Goal: Information Seeking & Learning: Find specific fact

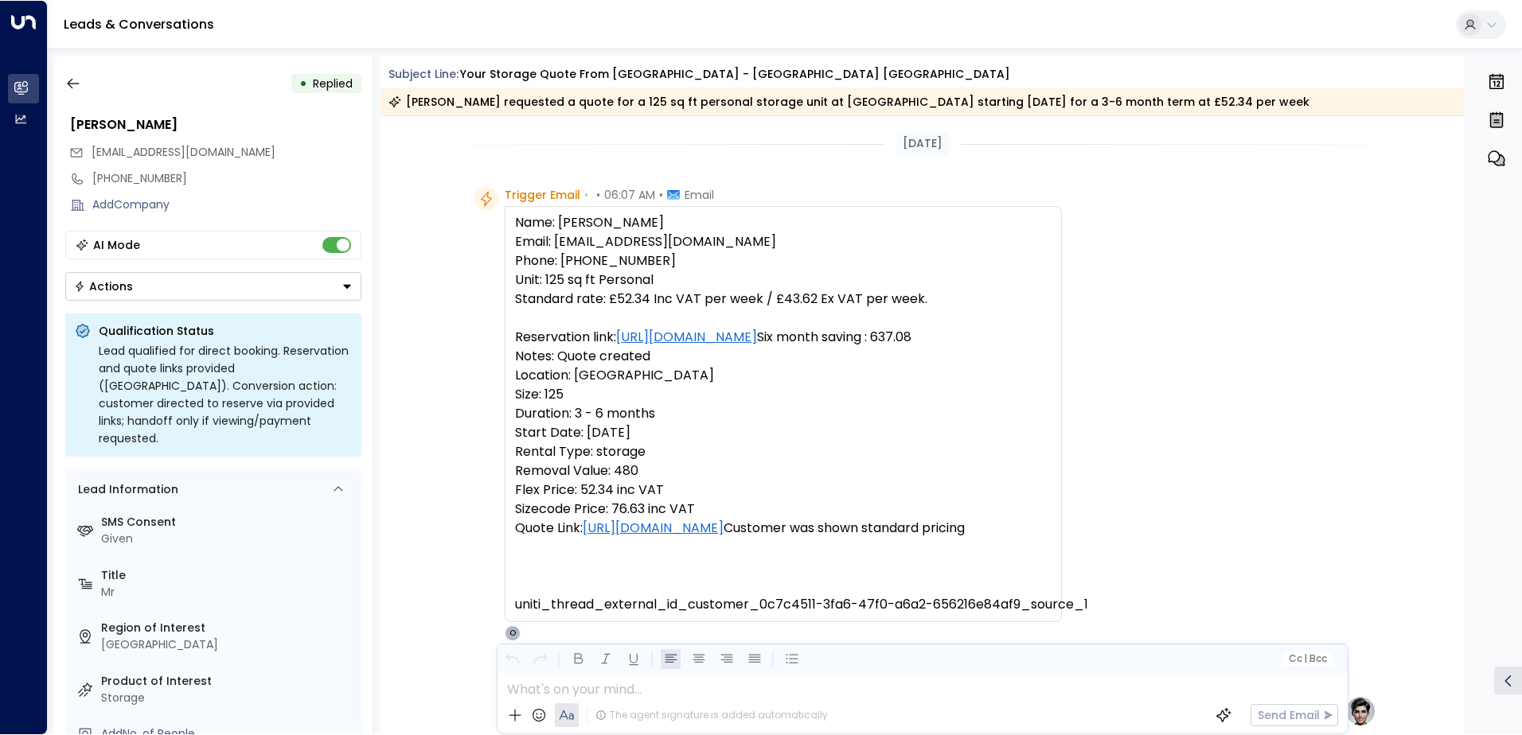
scroll to position [602, 0]
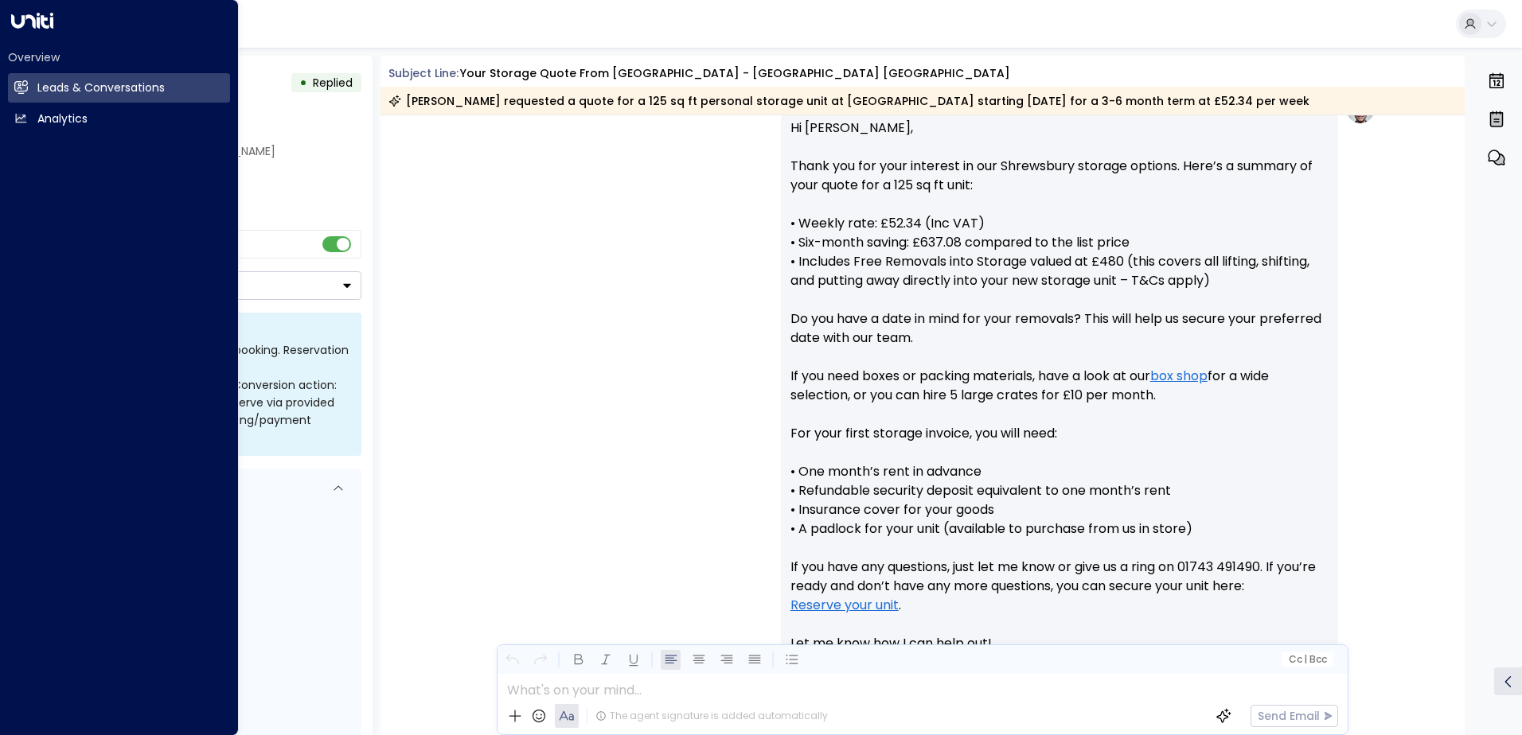
drag, startPoint x: 35, startPoint y: 87, endPoint x: 1443, endPoint y: 45, distance: 1408.5
click at [36, 84] on link "Leads & Conversations Leads & Conversations" at bounding box center [119, 87] width 222 height 29
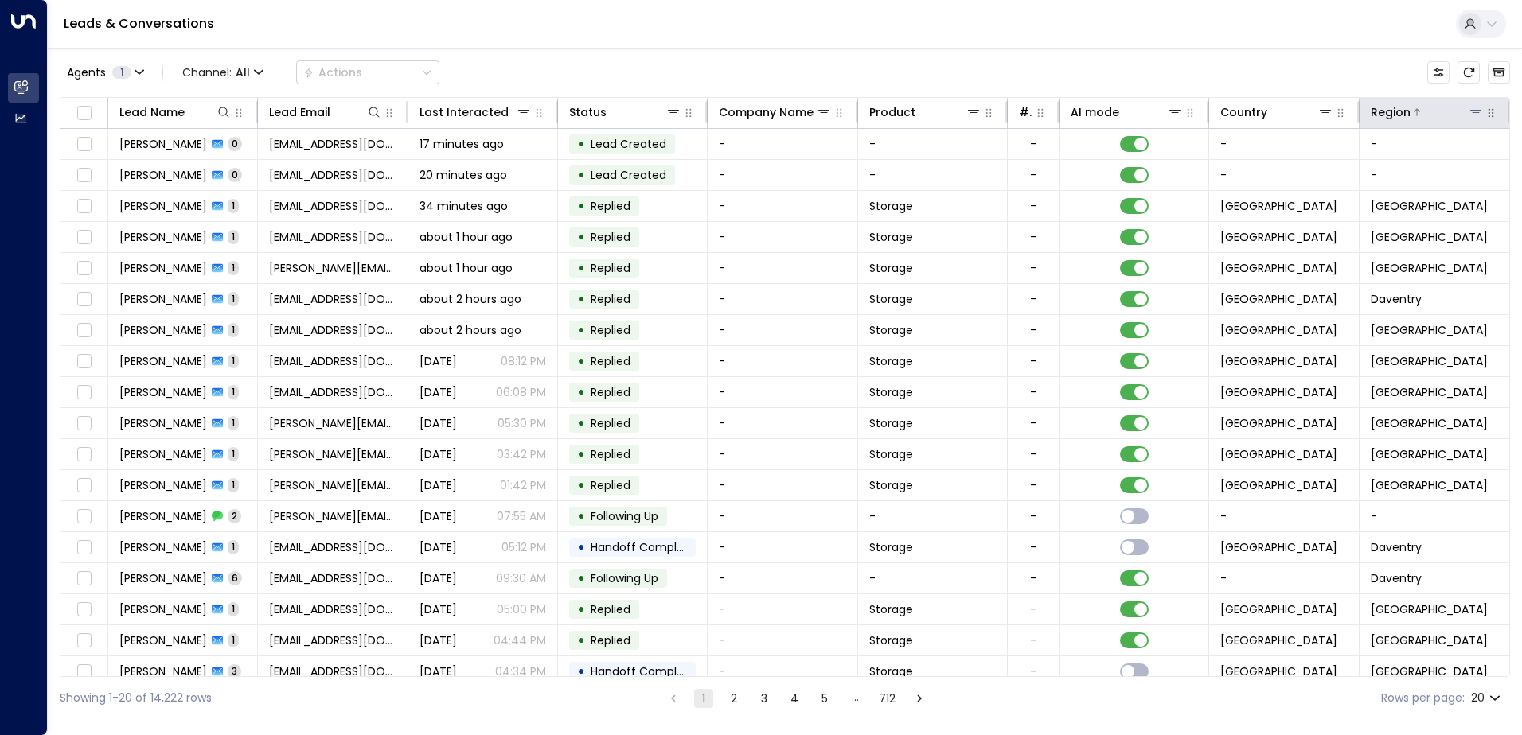
click at [1471, 119] on button at bounding box center [1476, 112] width 16 height 16
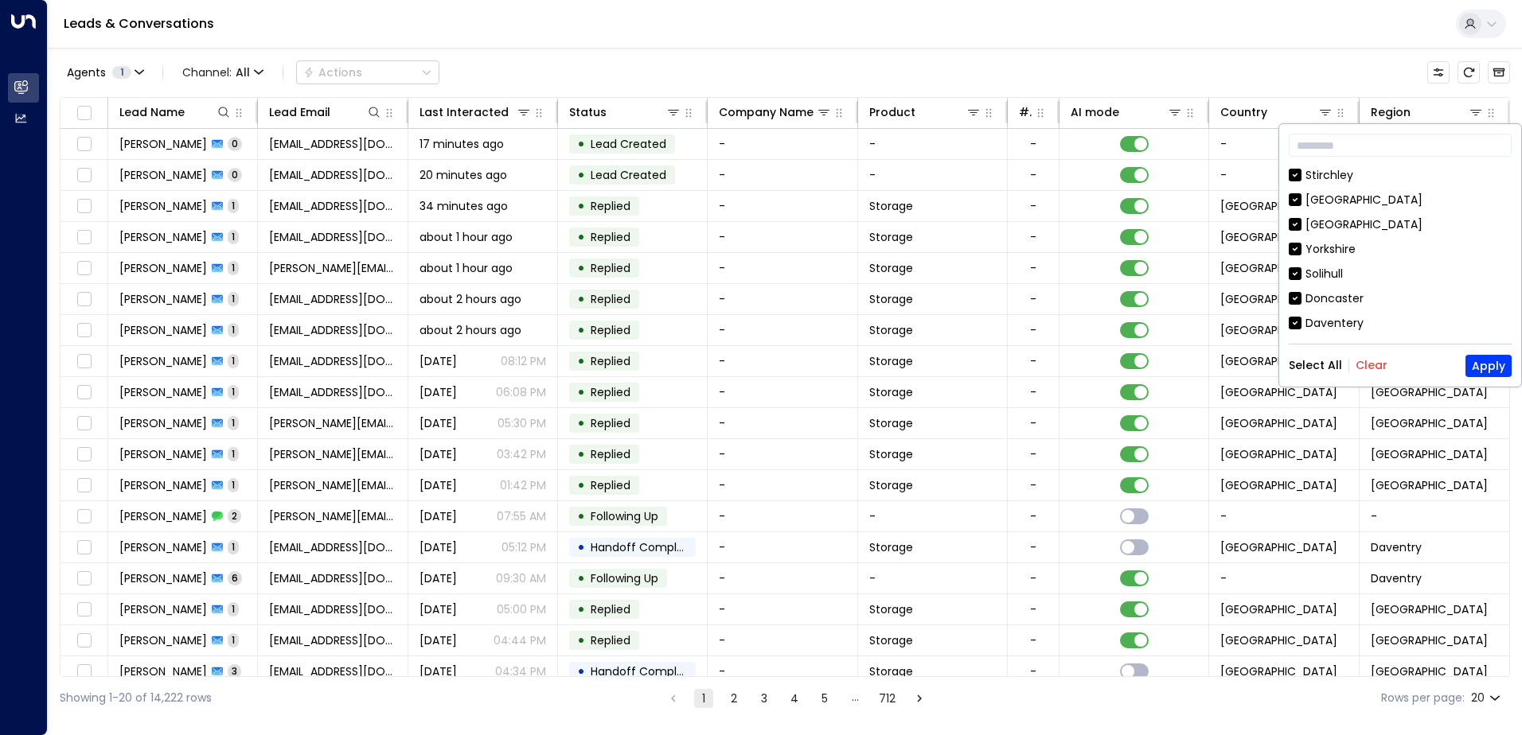
click at [1371, 370] on button "Clear" at bounding box center [1371, 365] width 32 height 13
click at [1335, 223] on div "[GEOGRAPHIC_DATA]" at bounding box center [1363, 224] width 117 height 17
click at [1491, 356] on button "Apply" at bounding box center [1488, 366] width 46 height 22
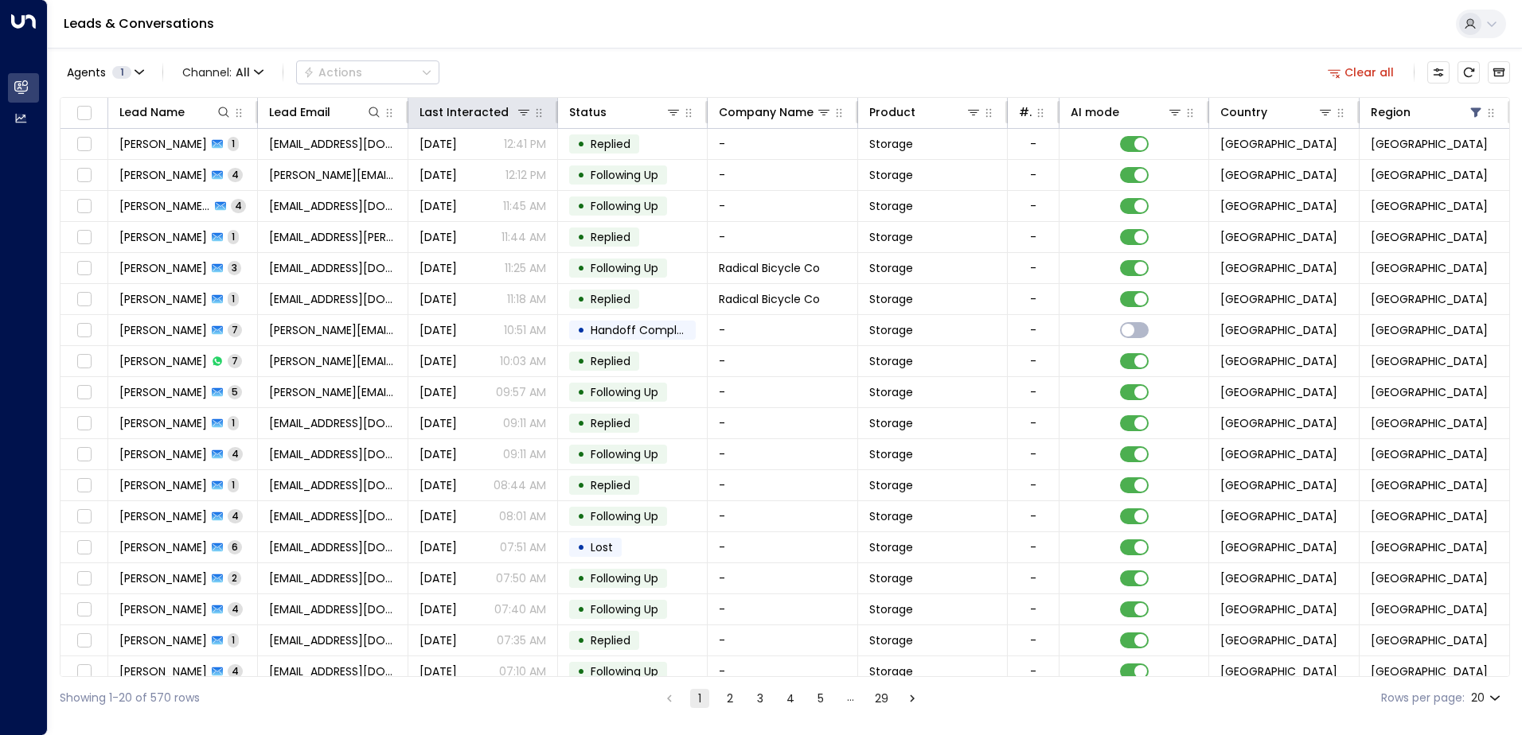
click at [519, 127] on th "Last Interacted" at bounding box center [483, 113] width 150 height 31
click at [462, 116] on div "Last Interacted" at bounding box center [460, 112] width 82 height 19
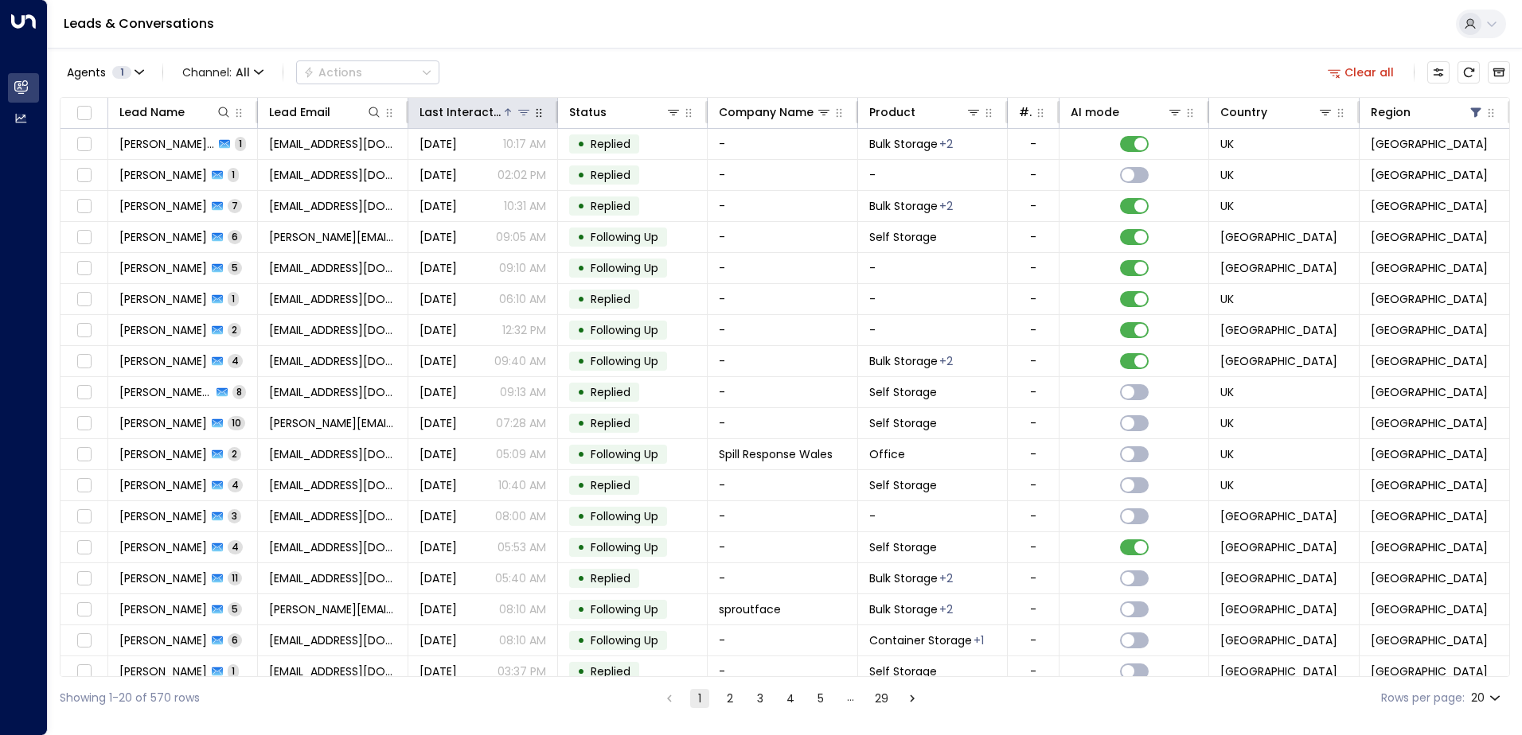
click at [462, 116] on div "Last Interacted" at bounding box center [460, 112] width 82 height 19
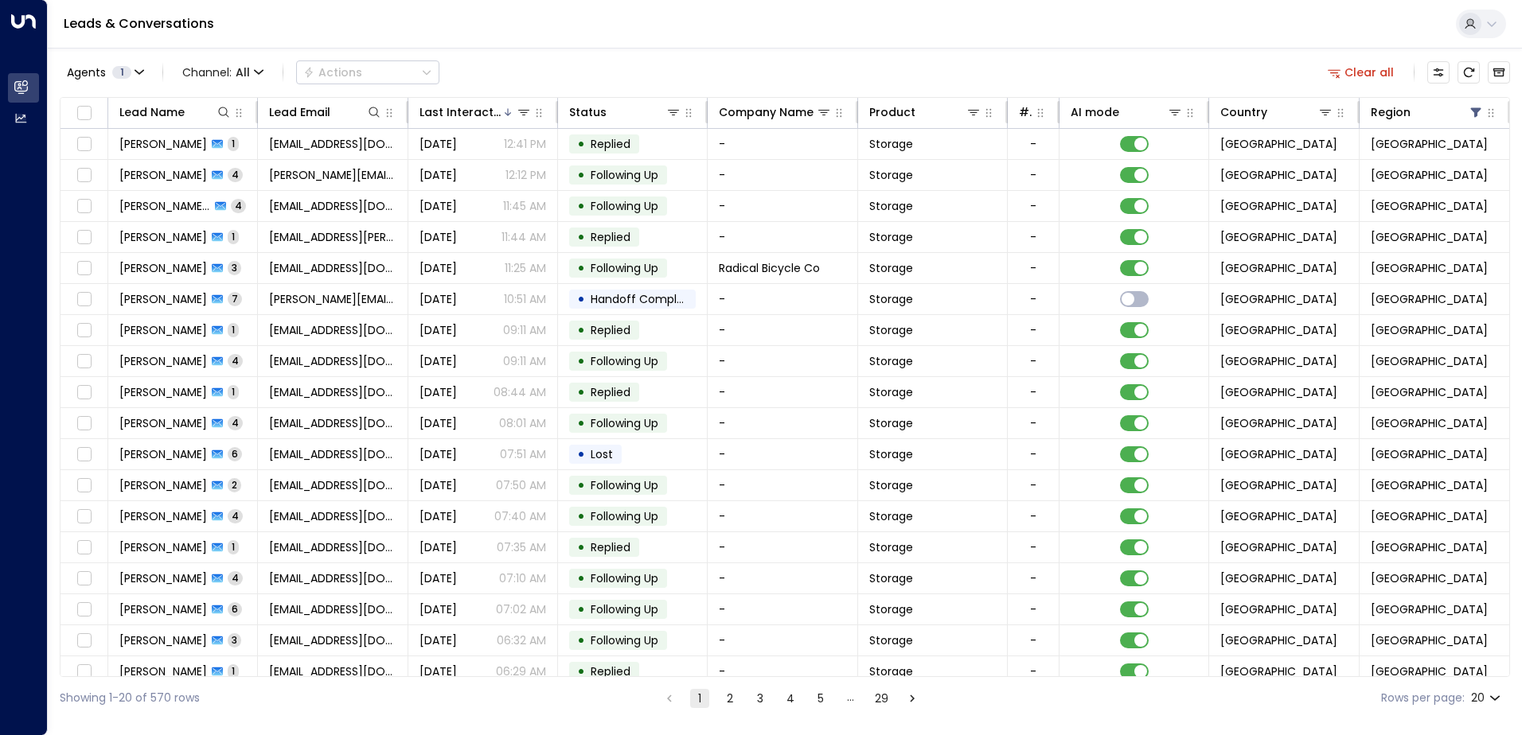
click at [1499, 699] on body "Overview Leads & Conversations Leads & Conversations Analytics Analytics Leads …" at bounding box center [761, 359] width 1522 height 719
click at [1489, 697] on li "100" at bounding box center [1485, 702] width 45 height 29
type input "***"
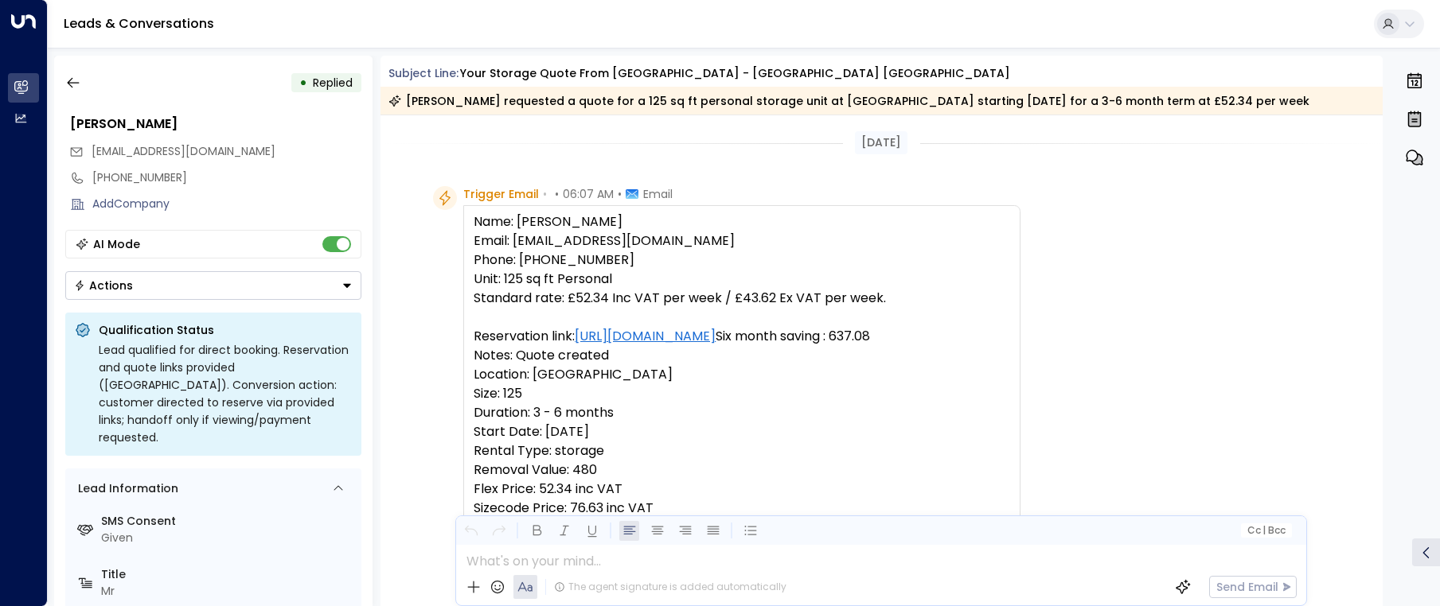
scroll to position [910, 0]
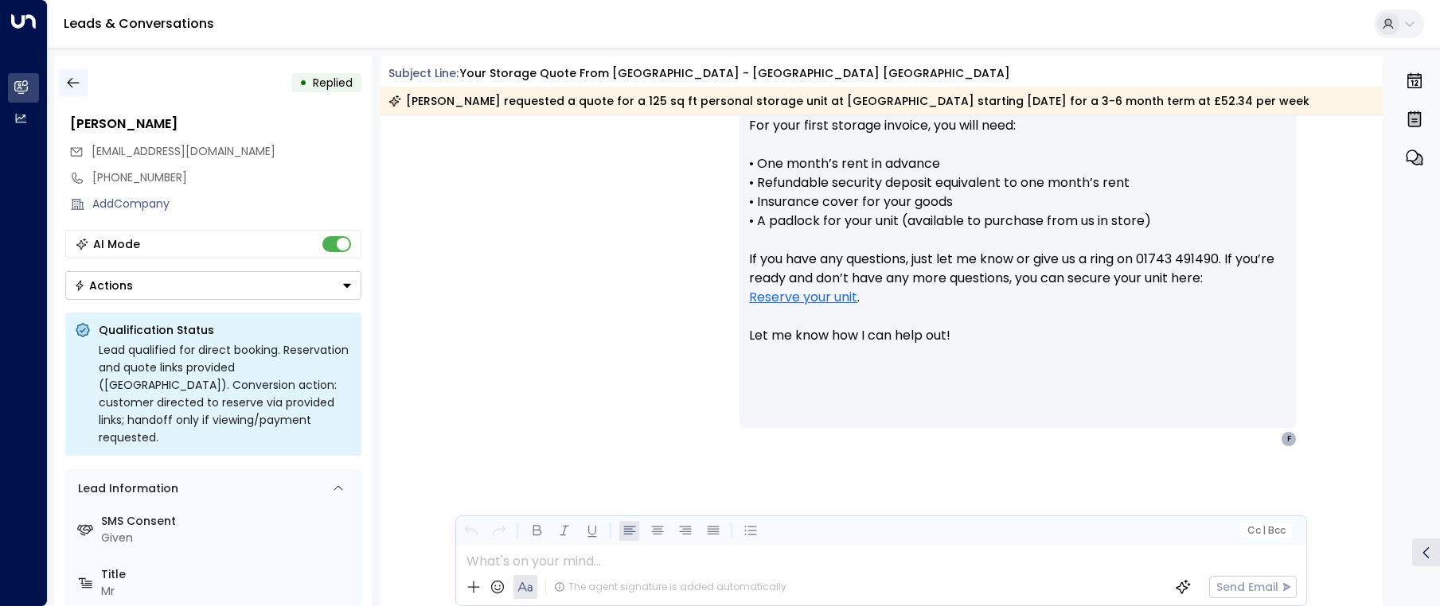
click at [72, 84] on icon "button" at bounding box center [73, 83] width 16 height 16
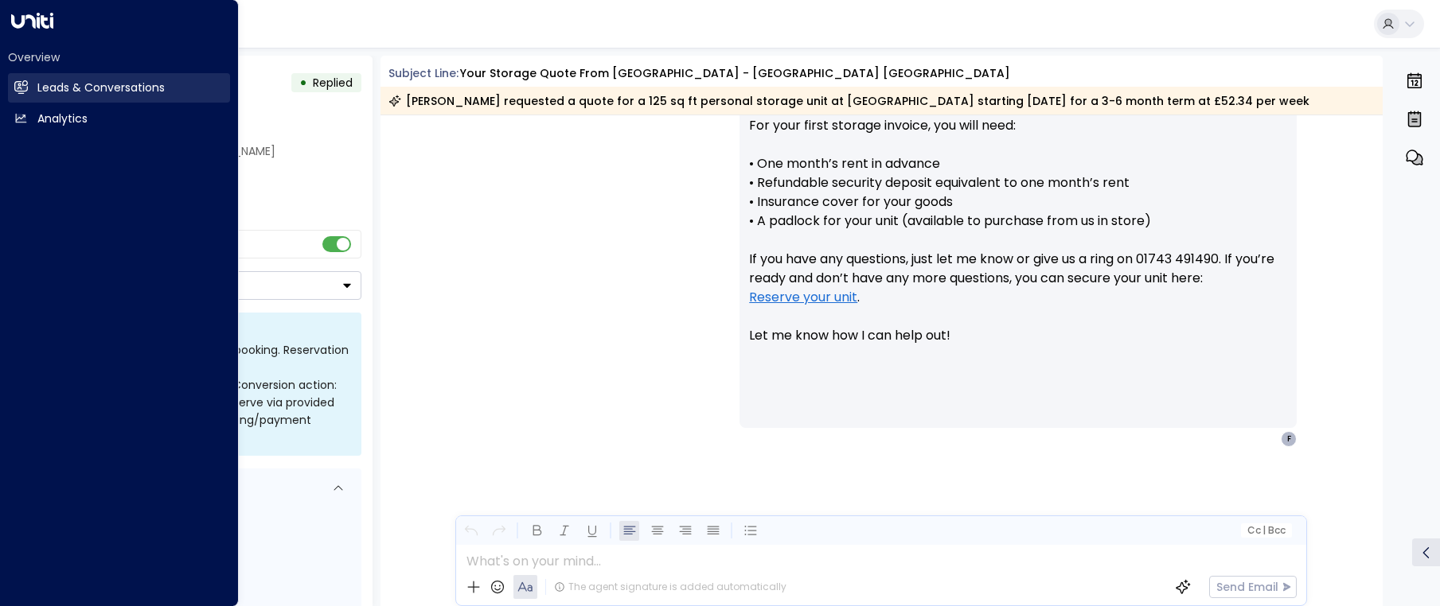
click at [21, 84] on icon at bounding box center [21, 87] width 13 height 10
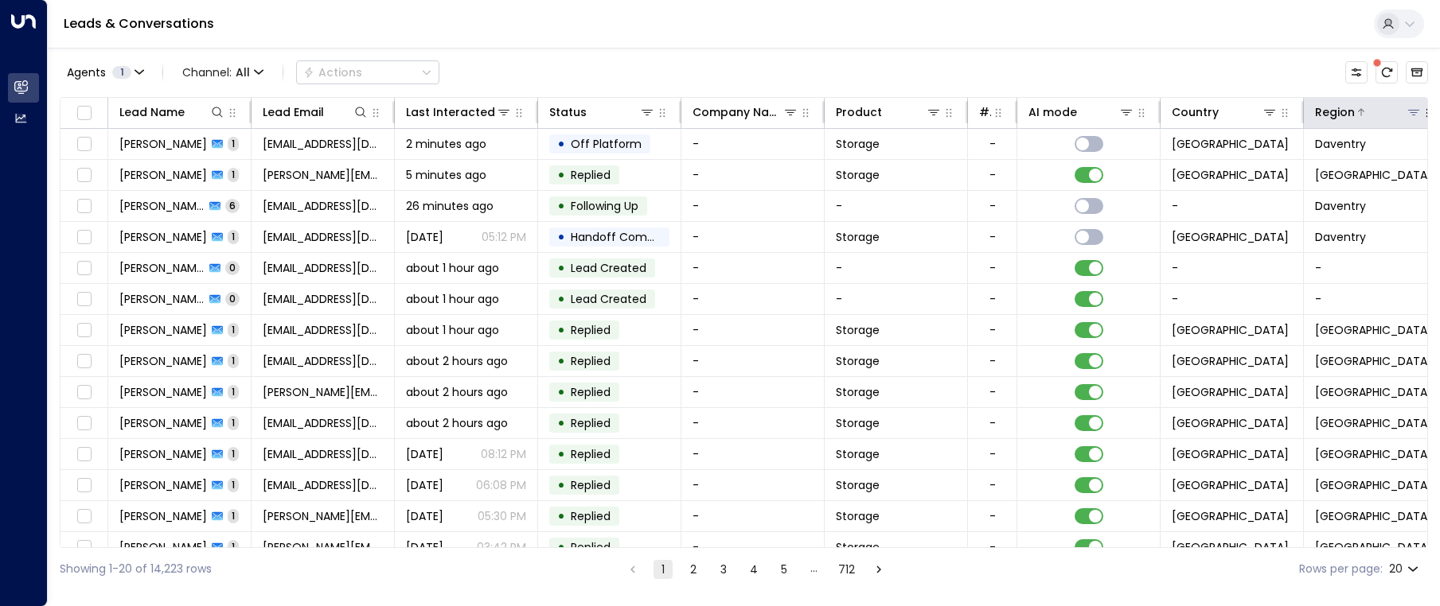
click at [1411, 115] on icon at bounding box center [1413, 112] width 13 height 13
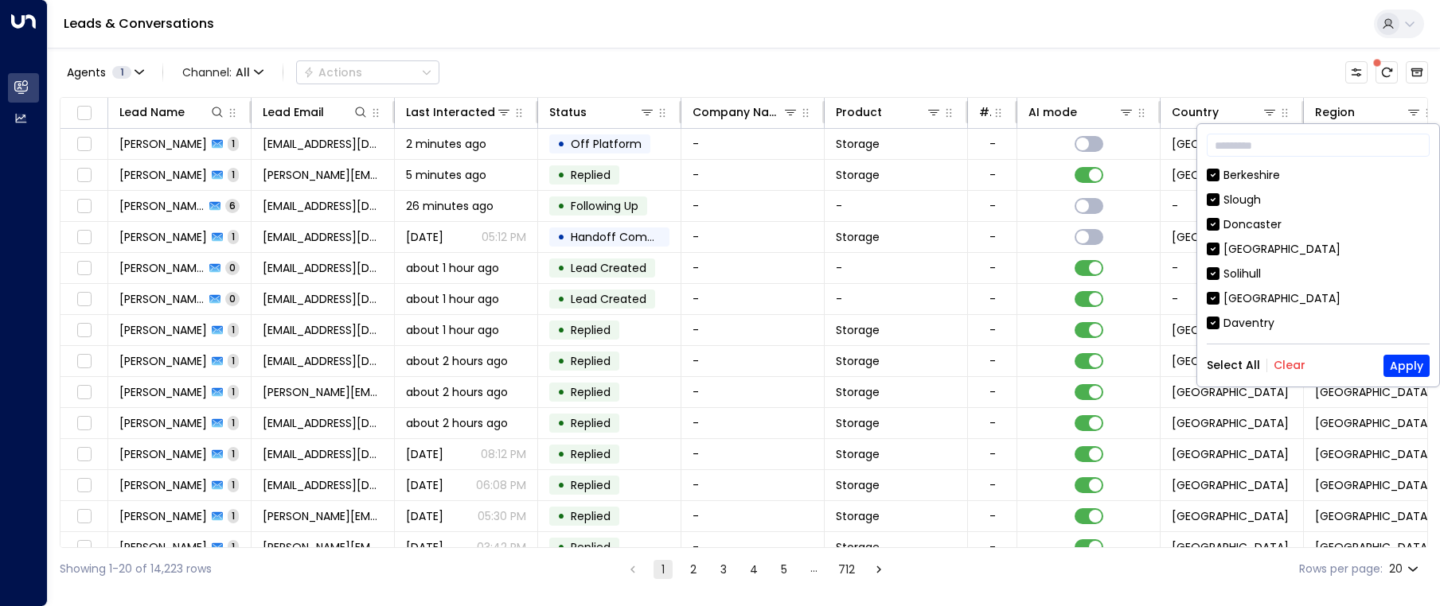
click at [1282, 366] on button "Clear" at bounding box center [1289, 365] width 32 height 13
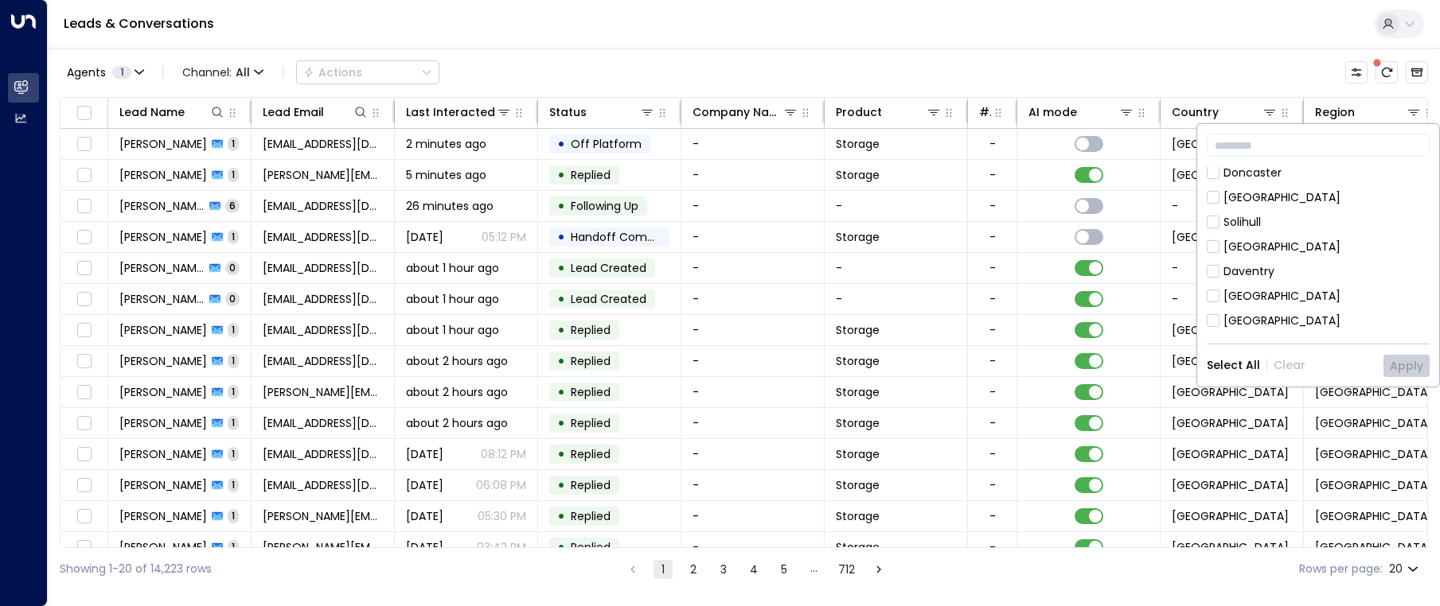
scroll to position [80, 0]
click at [1248, 291] on div "[GEOGRAPHIC_DATA]" at bounding box center [1281, 293] width 117 height 17
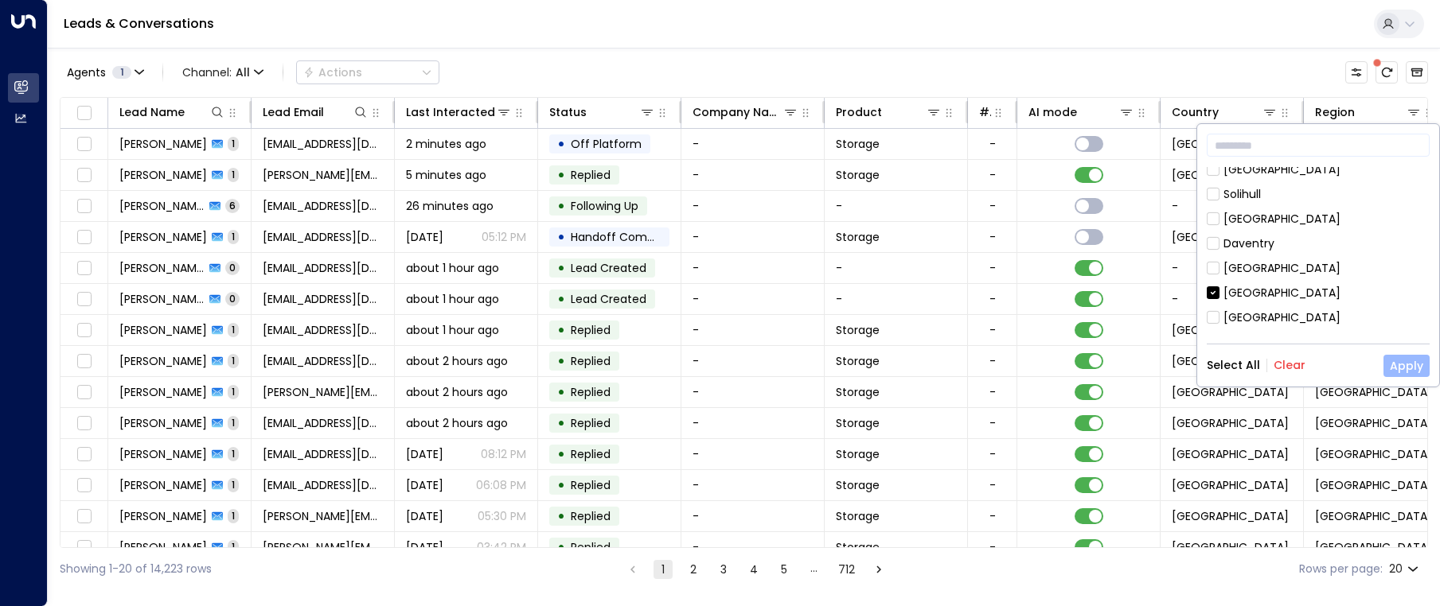
click at [1416, 366] on button "Apply" at bounding box center [1406, 366] width 46 height 22
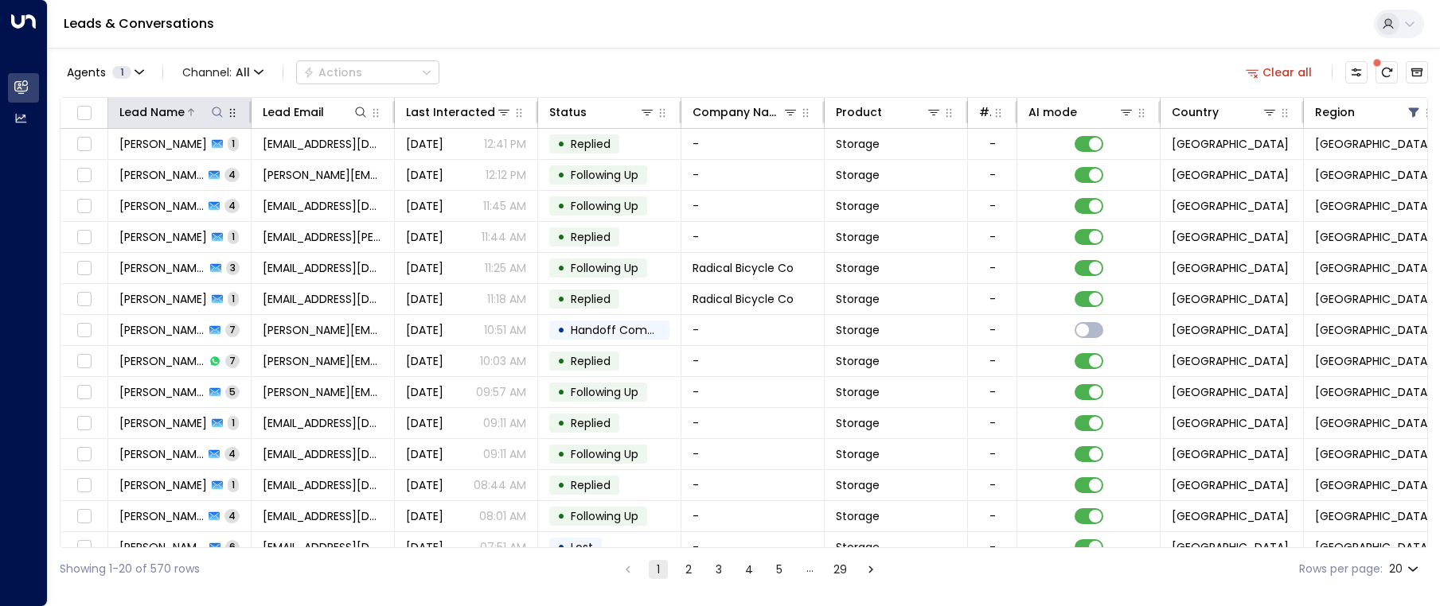
click at [219, 115] on icon at bounding box center [217, 112] width 10 height 10
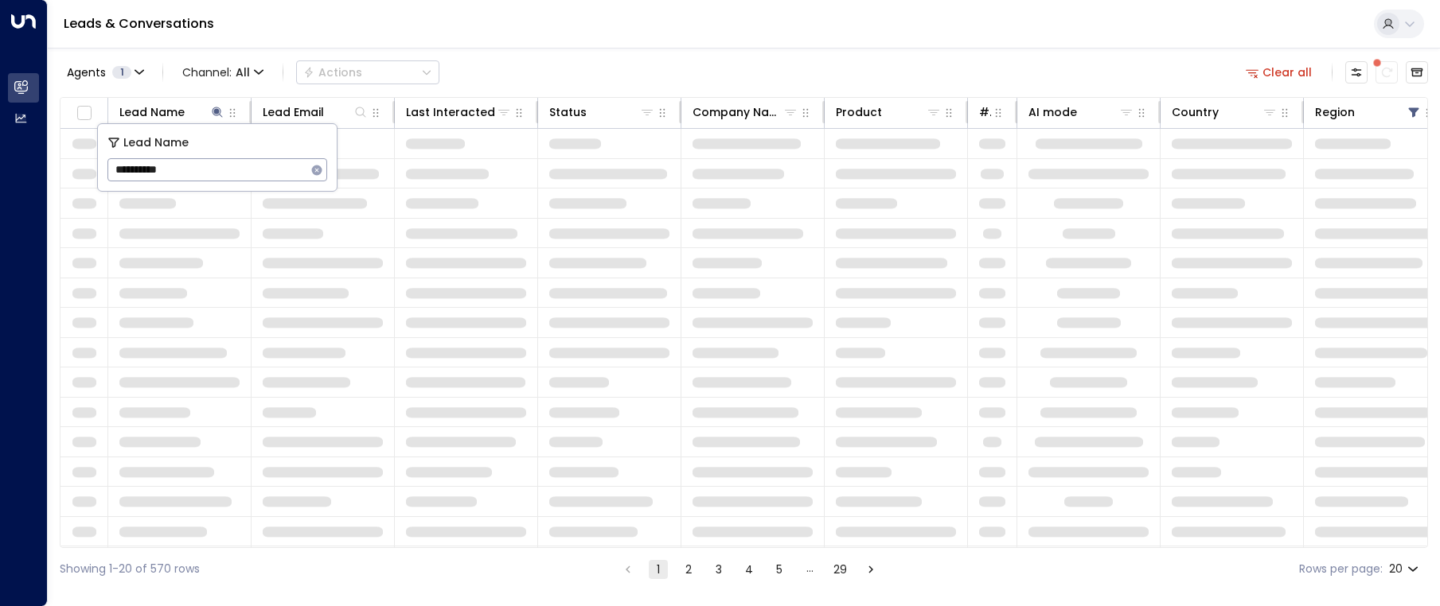
type input "**********"
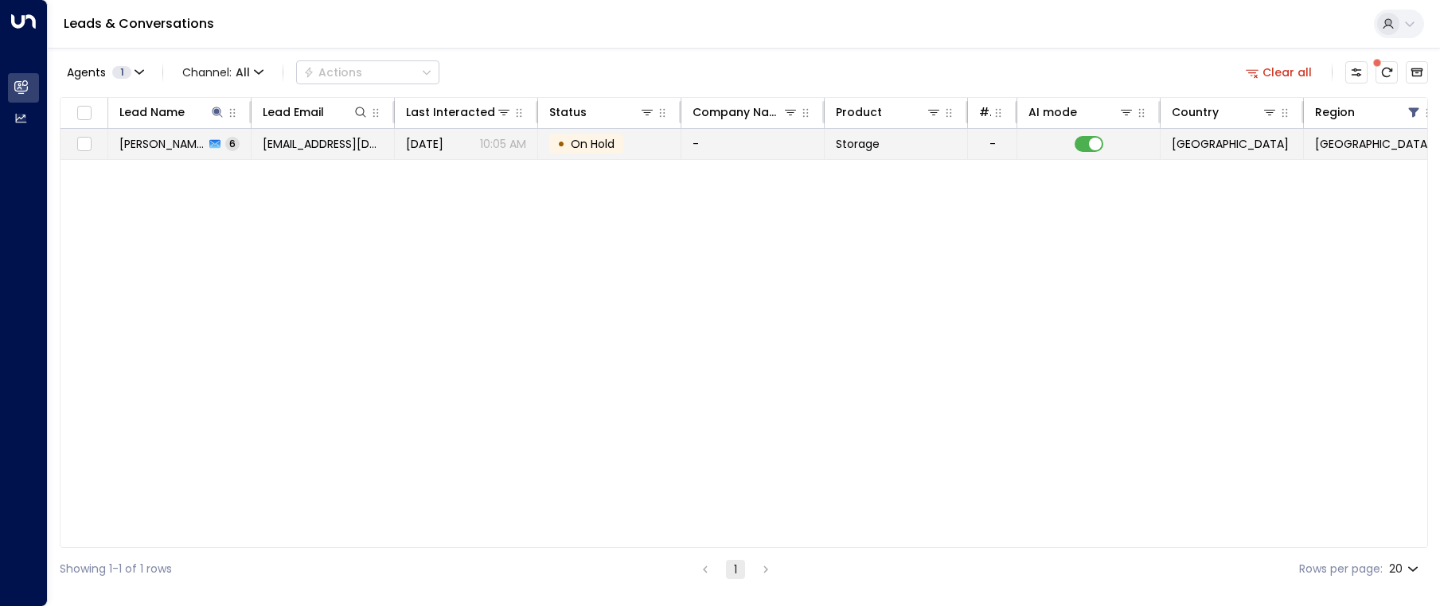
click at [622, 140] on div "• On Hold" at bounding box center [586, 144] width 74 height 19
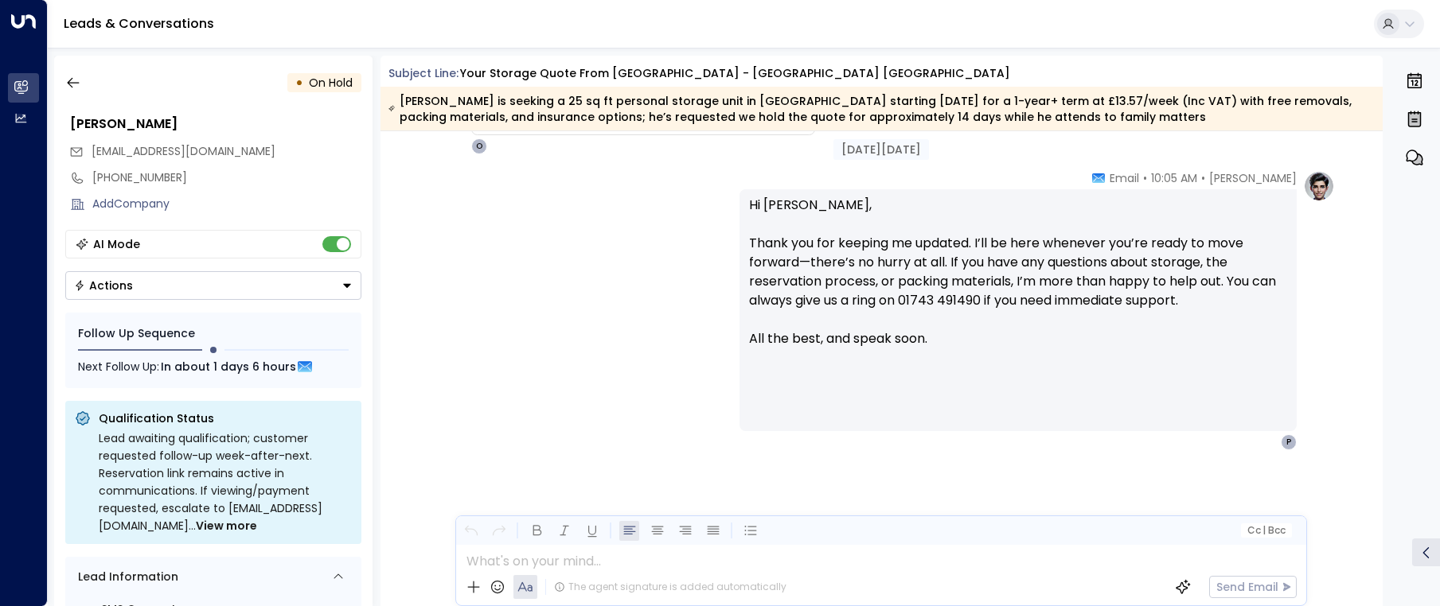
scroll to position [2480, 0]
click at [71, 82] on icon "button" at bounding box center [73, 83] width 16 height 16
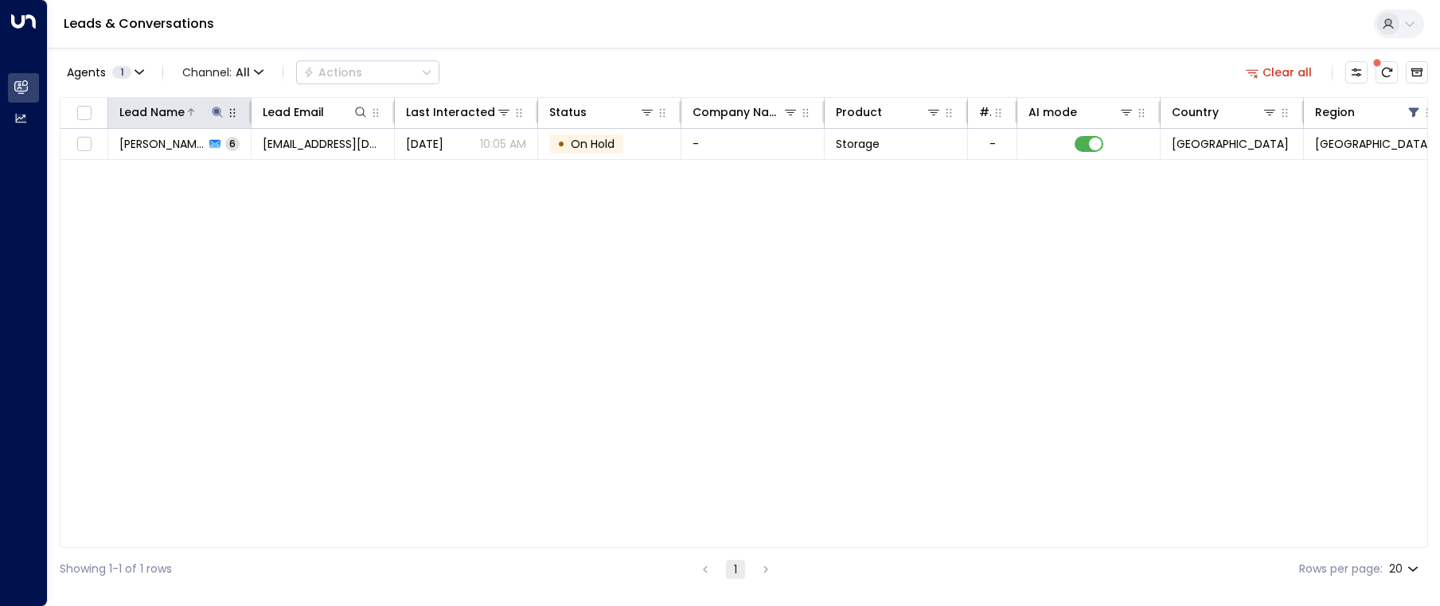
click at [220, 114] on icon at bounding box center [217, 112] width 10 height 10
drag, startPoint x: 205, startPoint y: 172, endPoint x: 114, endPoint y: 168, distance: 91.6
click at [114, 168] on input "**********" at bounding box center [206, 169] width 199 height 29
type input "**********"
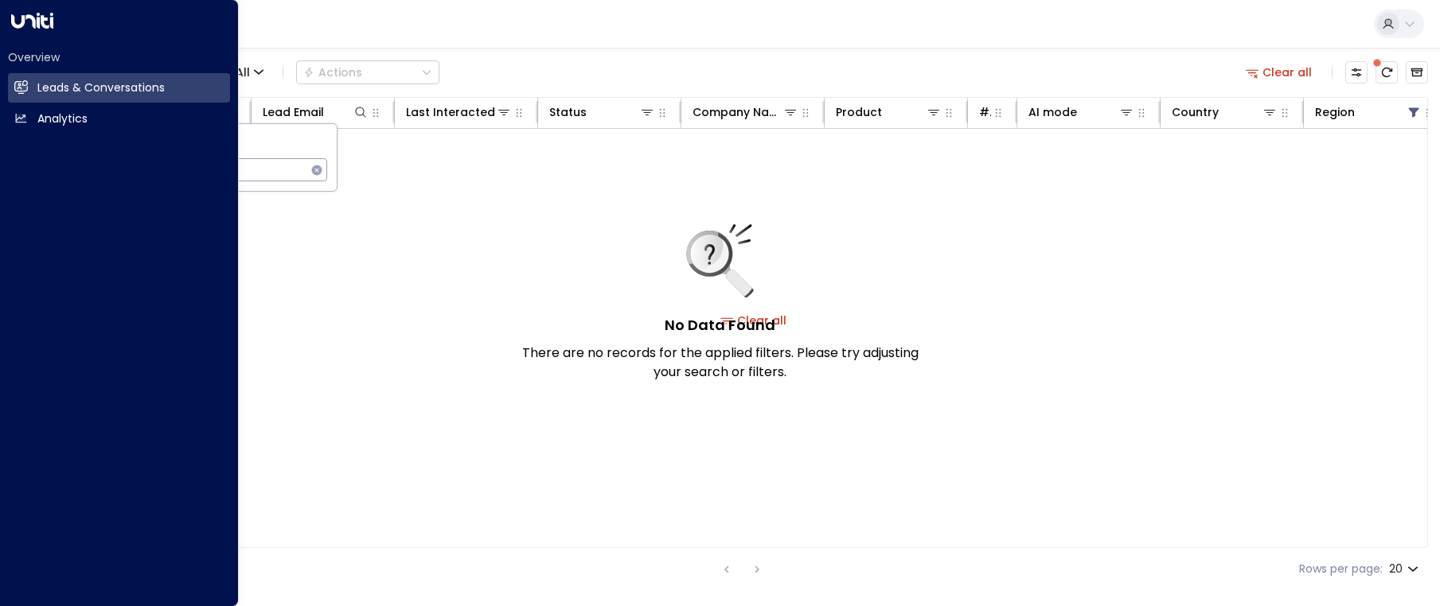
drag, startPoint x: 147, startPoint y: 170, endPoint x: 28, endPoint y: 165, distance: 119.5
click at [28, 165] on body "**********" at bounding box center [720, 295] width 1440 height 591
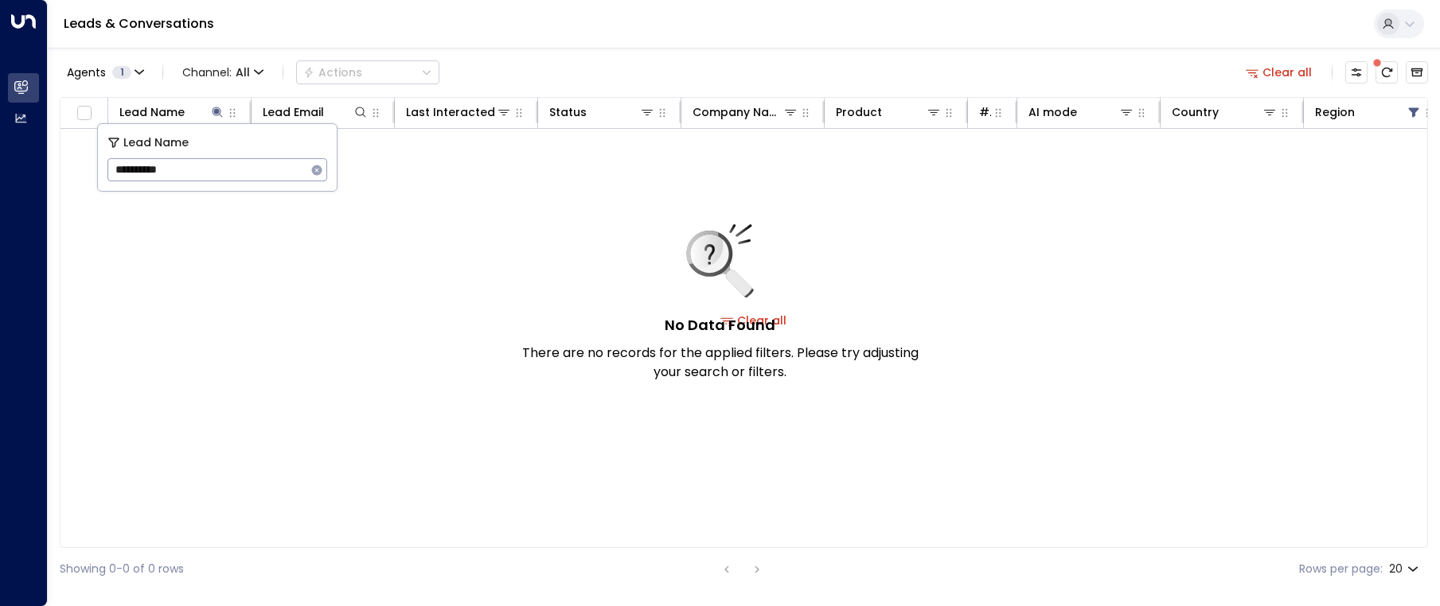
click at [368, 299] on div "No Data Found There are no records for the applied filters. Please try adjustin…" at bounding box center [753, 321] width 1386 height 384
click at [220, 113] on icon at bounding box center [217, 112] width 13 height 13
click at [215, 122] on th "Lead Name" at bounding box center [179, 113] width 143 height 31
click at [221, 115] on icon at bounding box center [217, 112] width 13 height 13
drag, startPoint x: 149, startPoint y: 170, endPoint x: 118, endPoint y: 170, distance: 31.0
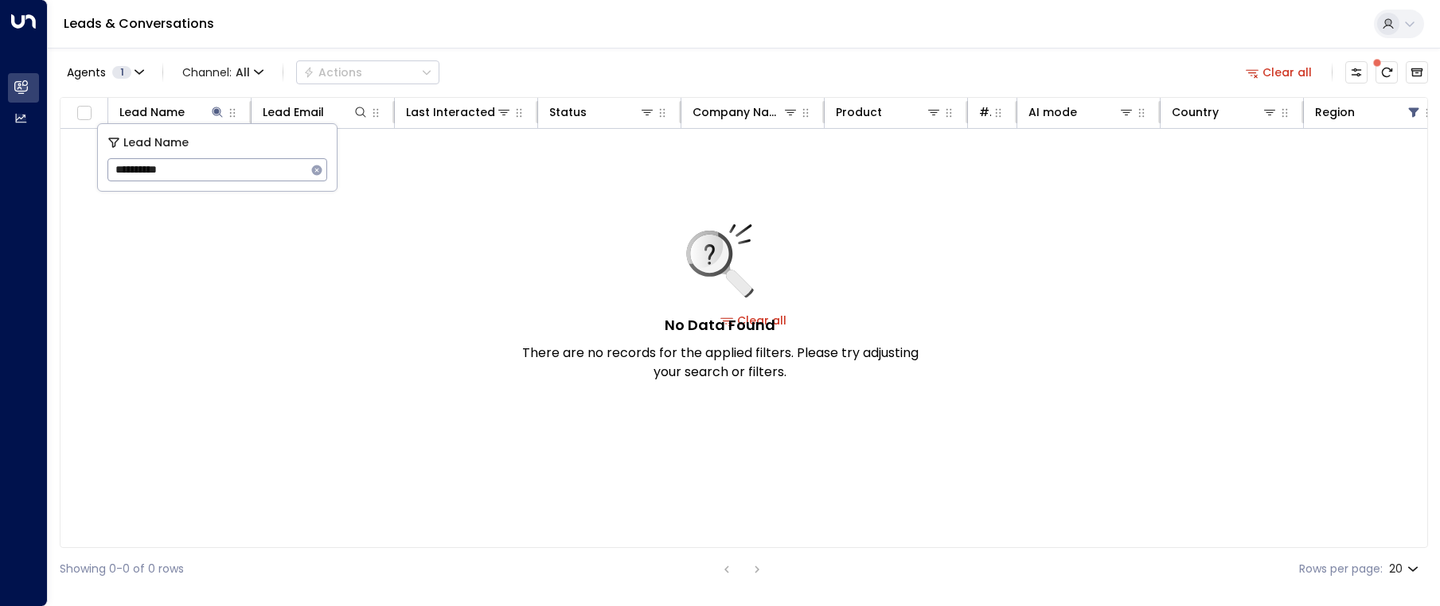
click at [118, 170] on input "**********" at bounding box center [206, 169] width 199 height 29
type input "*****"
click at [312, 170] on icon "button" at bounding box center [317, 170] width 10 height 10
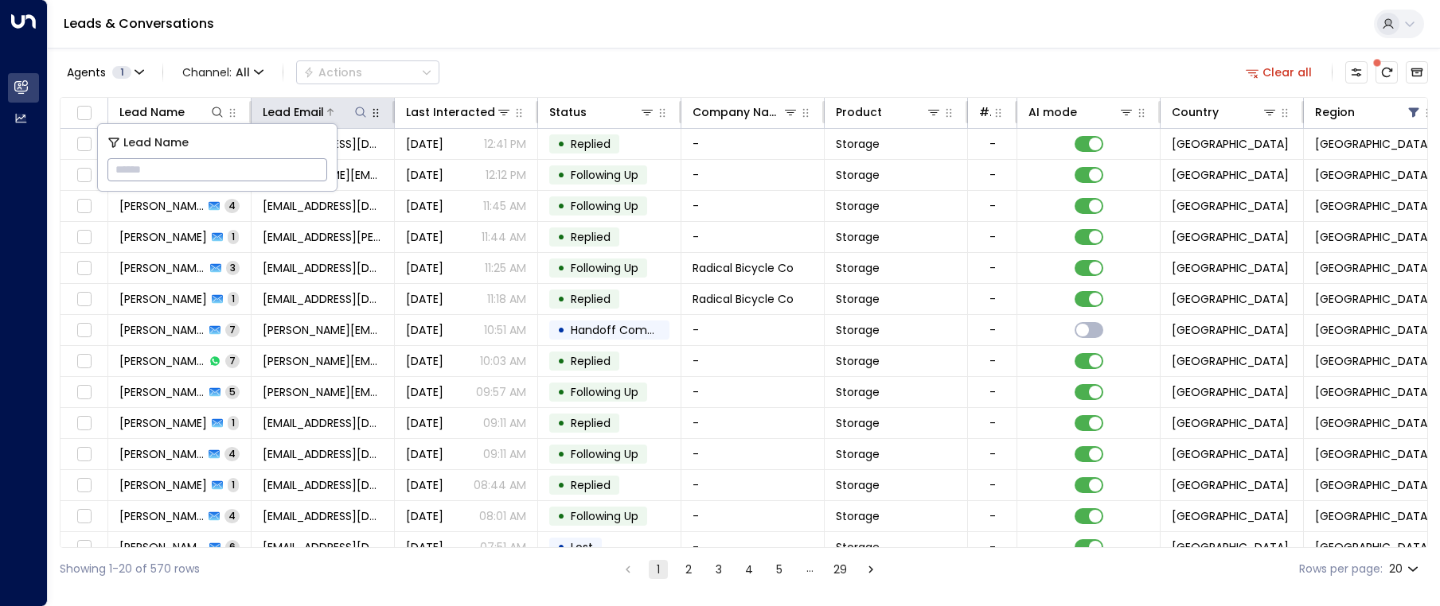
click at [360, 113] on icon at bounding box center [360, 112] width 13 height 13
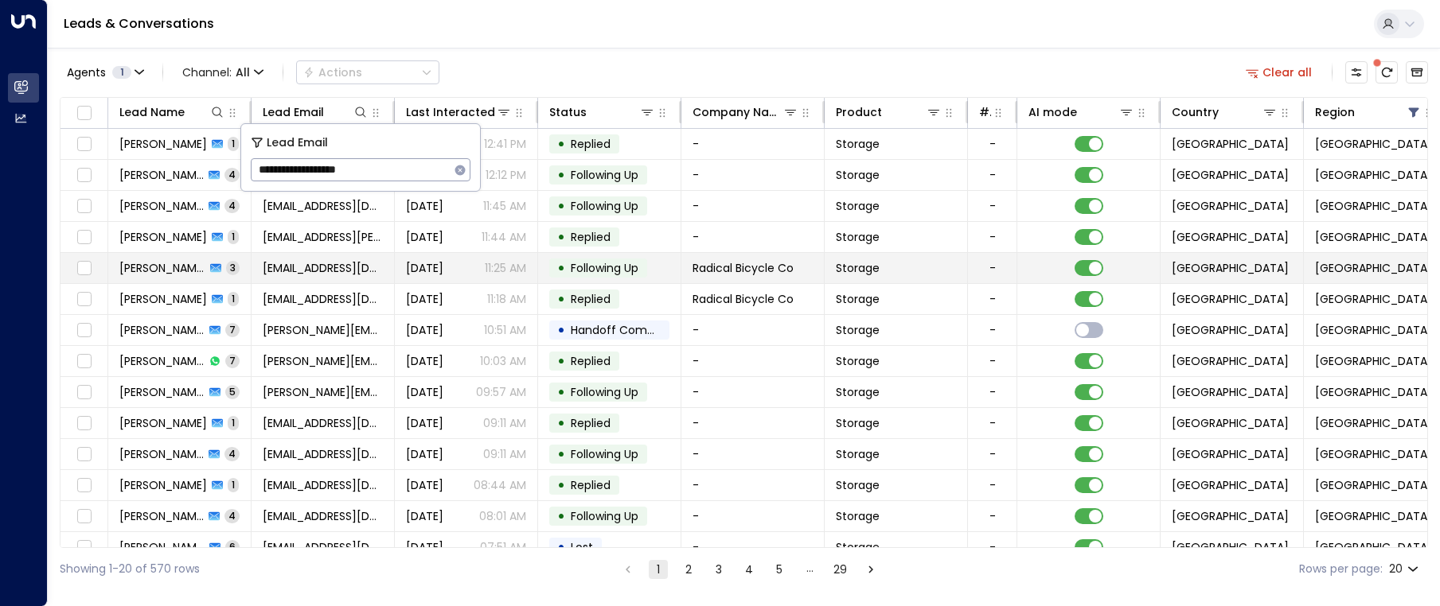
type input "**********"
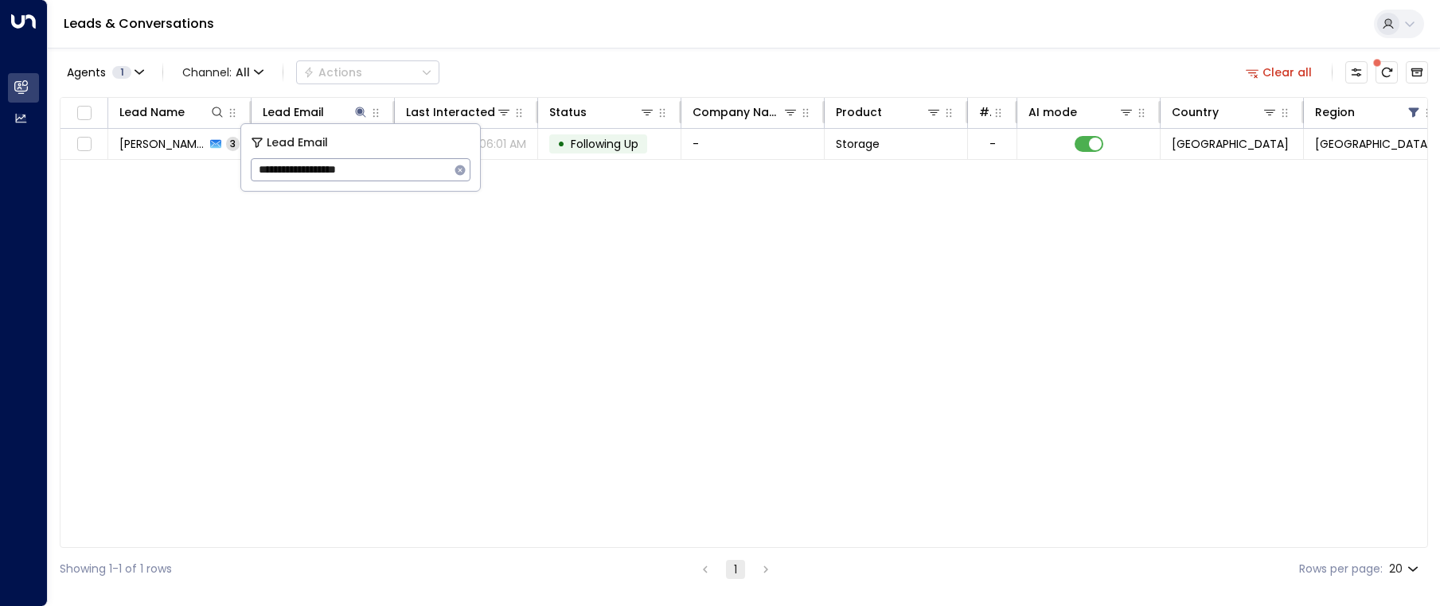
click at [649, 351] on div "Lead Name Lead Email Last Interacted Status Company Name Product # of people AI…" at bounding box center [744, 322] width 1368 height 451
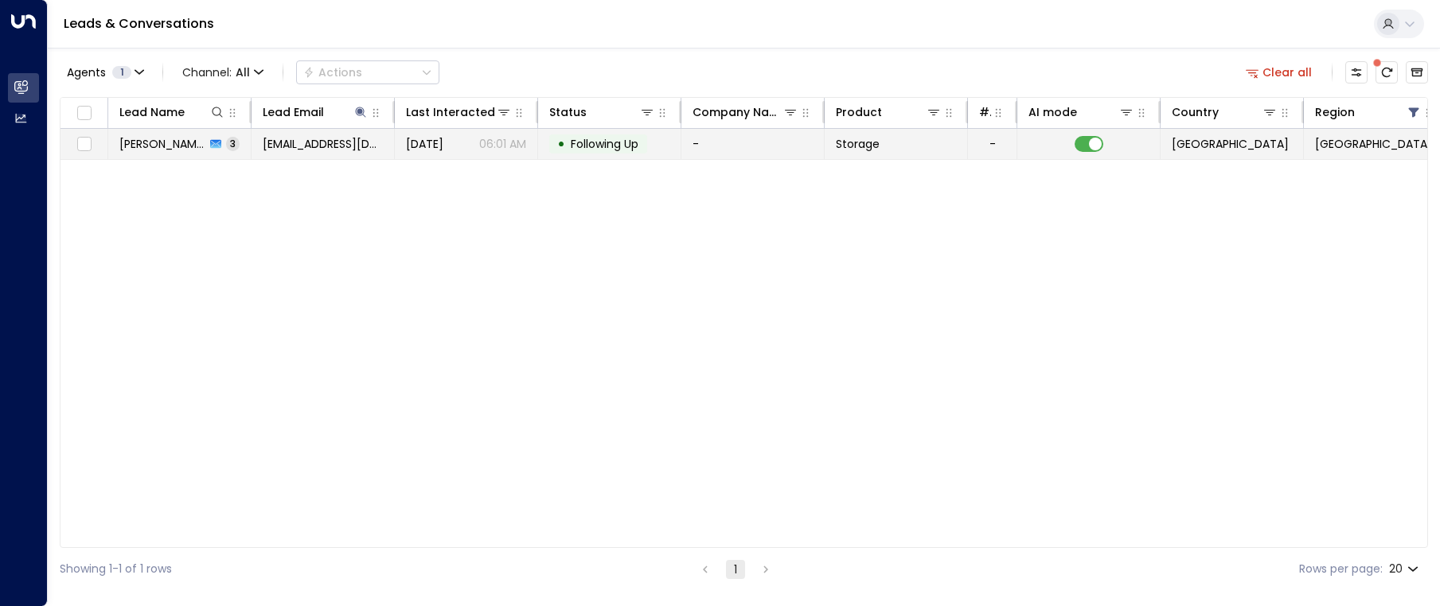
click at [486, 144] on p "06:01 AM" at bounding box center [502, 144] width 47 height 16
